Goal: Find specific page/section: Find specific page/section

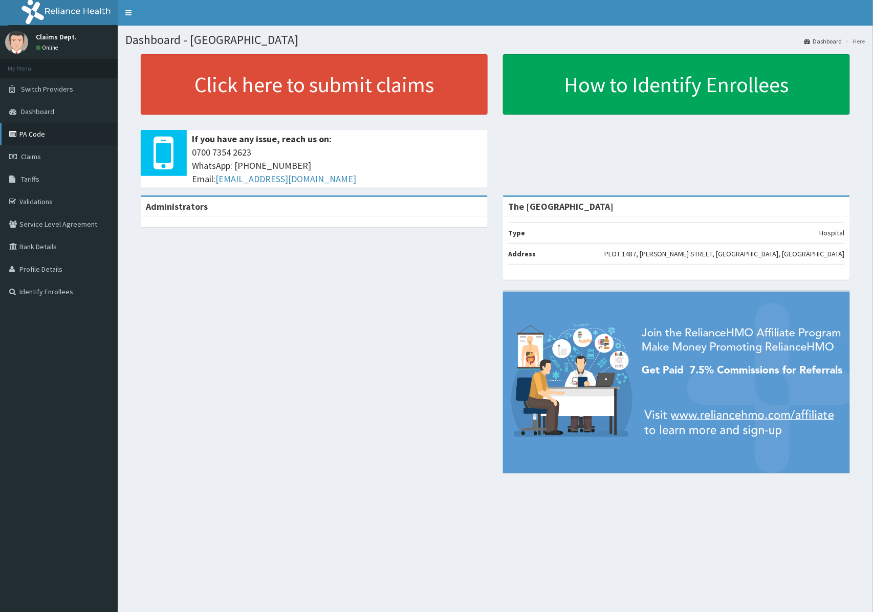
click at [28, 137] on link "PA Code" at bounding box center [59, 134] width 118 height 23
click at [31, 134] on link "PA Code" at bounding box center [59, 134] width 118 height 23
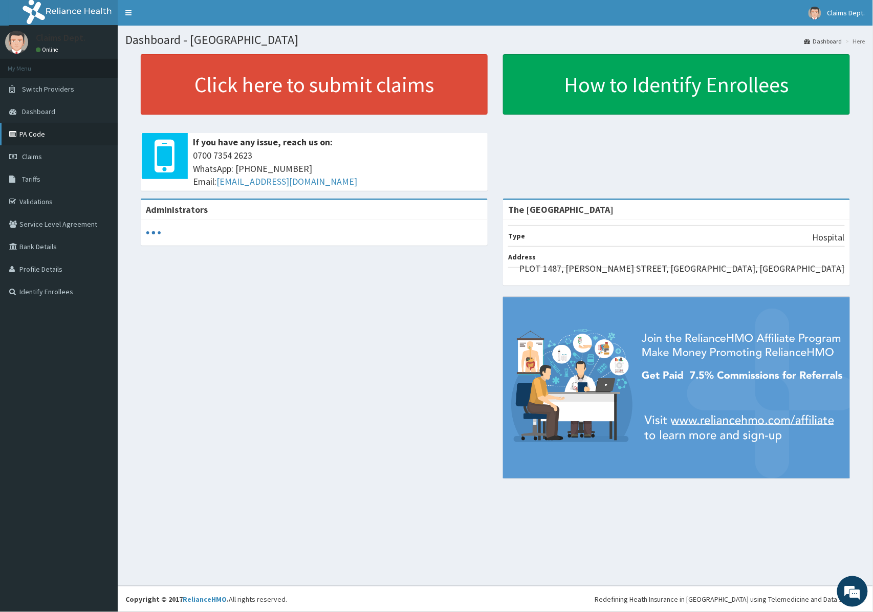
click at [30, 134] on link "PA Code" at bounding box center [59, 134] width 118 height 23
click at [35, 134] on link "PA Code" at bounding box center [59, 134] width 118 height 23
click at [36, 135] on link "PA Code" at bounding box center [59, 134] width 118 height 23
click at [36, 142] on link "PA Code" at bounding box center [59, 134] width 118 height 23
